Goal: Task Accomplishment & Management: Manage account settings

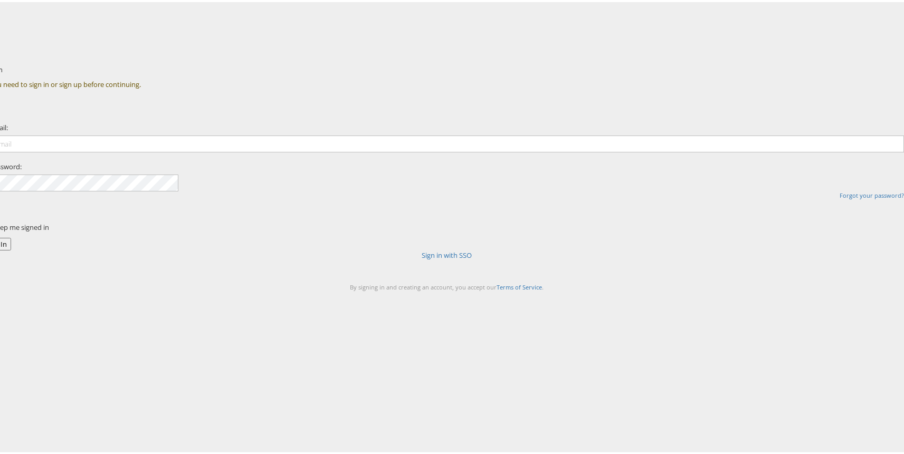
click at [386, 182] on div "Email: Password: Forgot your password?" at bounding box center [447, 159] width 930 height 112
click at [395, 150] on input "email" at bounding box center [446, 141] width 914 height 17
type input "eamon.mcnicholas@stitcherads.com"
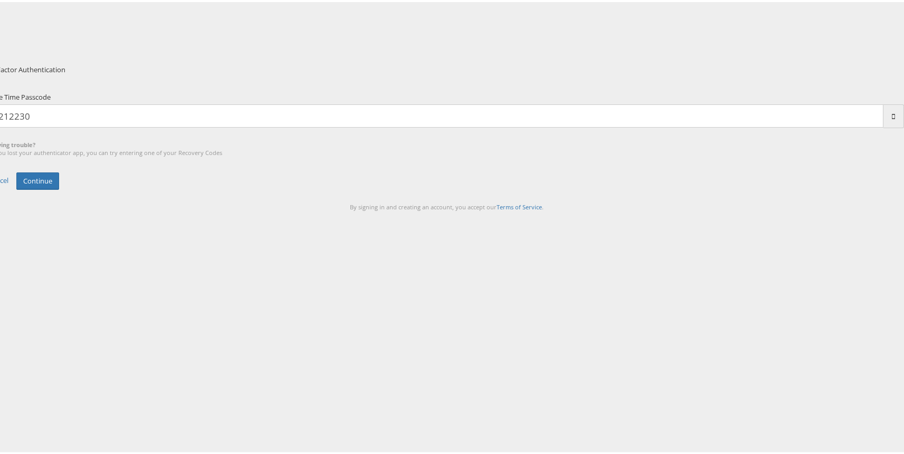
type input "212230"
click at [16, 170] on button "Continue" at bounding box center [37, 178] width 43 height 17
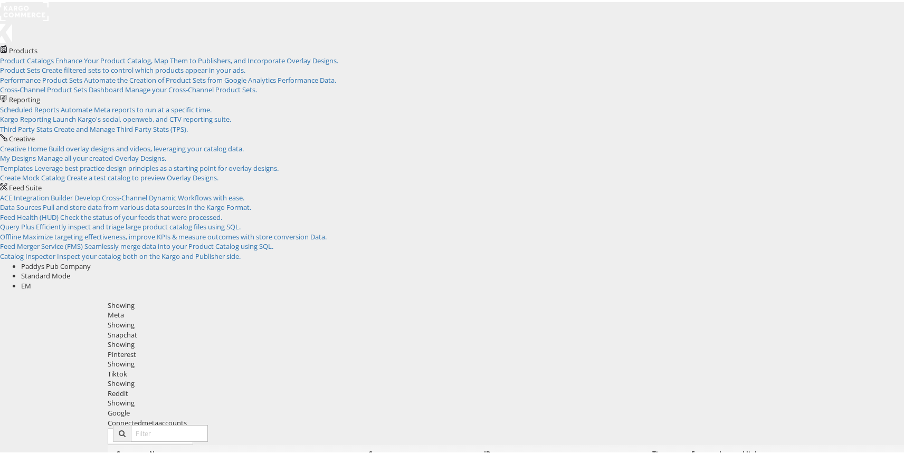
copy td "585540248758886"
